Goal: Go to known website: Access a specific website the user already knows

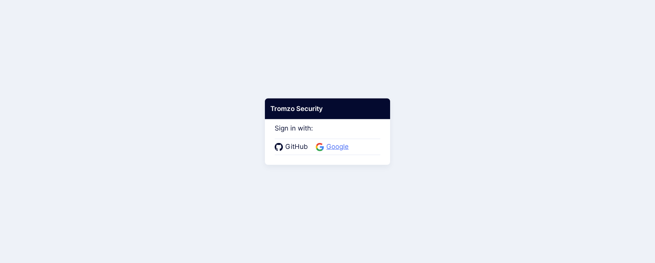
click at [334, 145] on span "Google" at bounding box center [337, 147] width 27 height 10
